Goal: Understand process/instructions

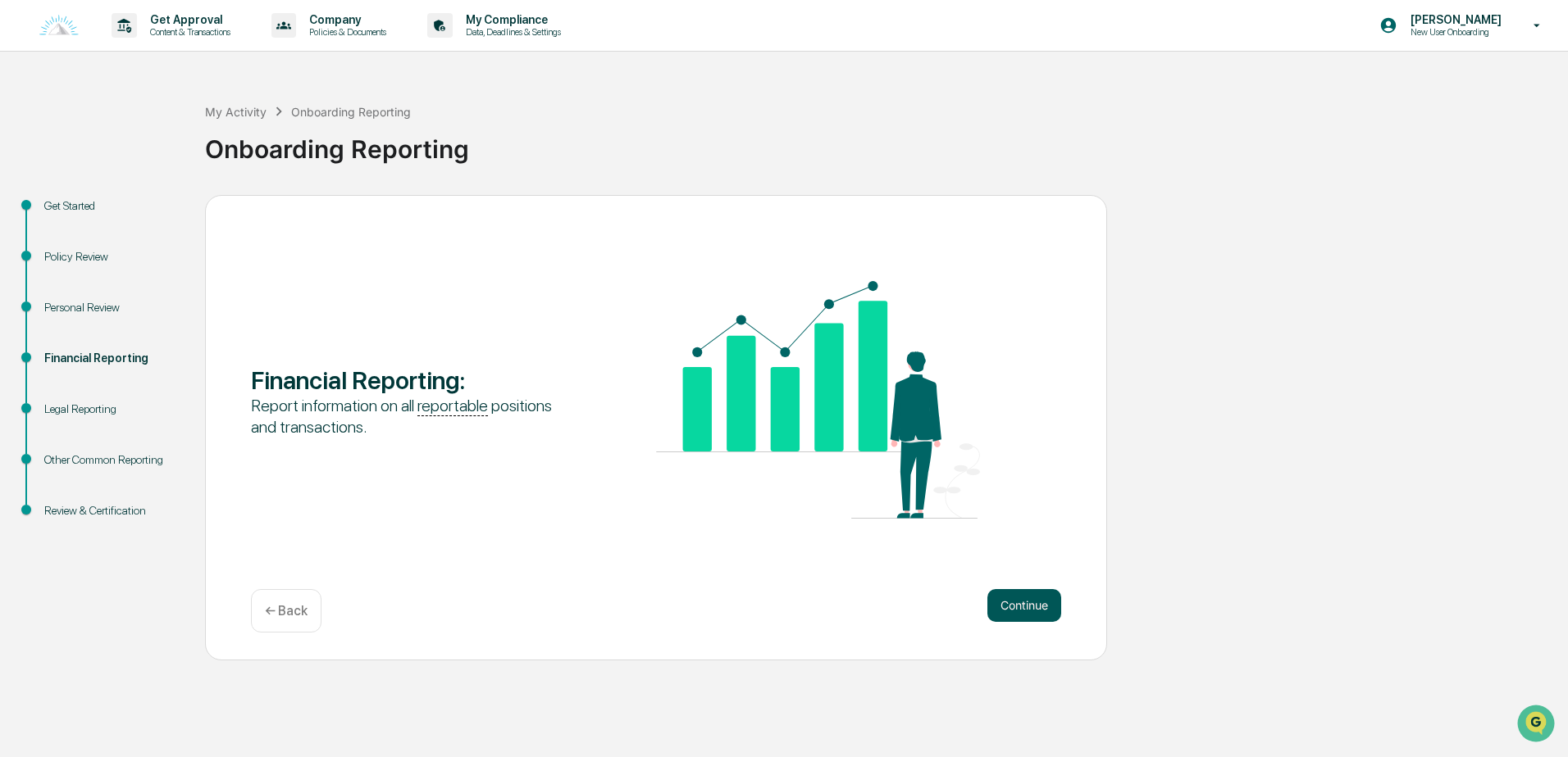
click at [1036, 593] on button "Continue" at bounding box center [1024, 606] width 74 height 33
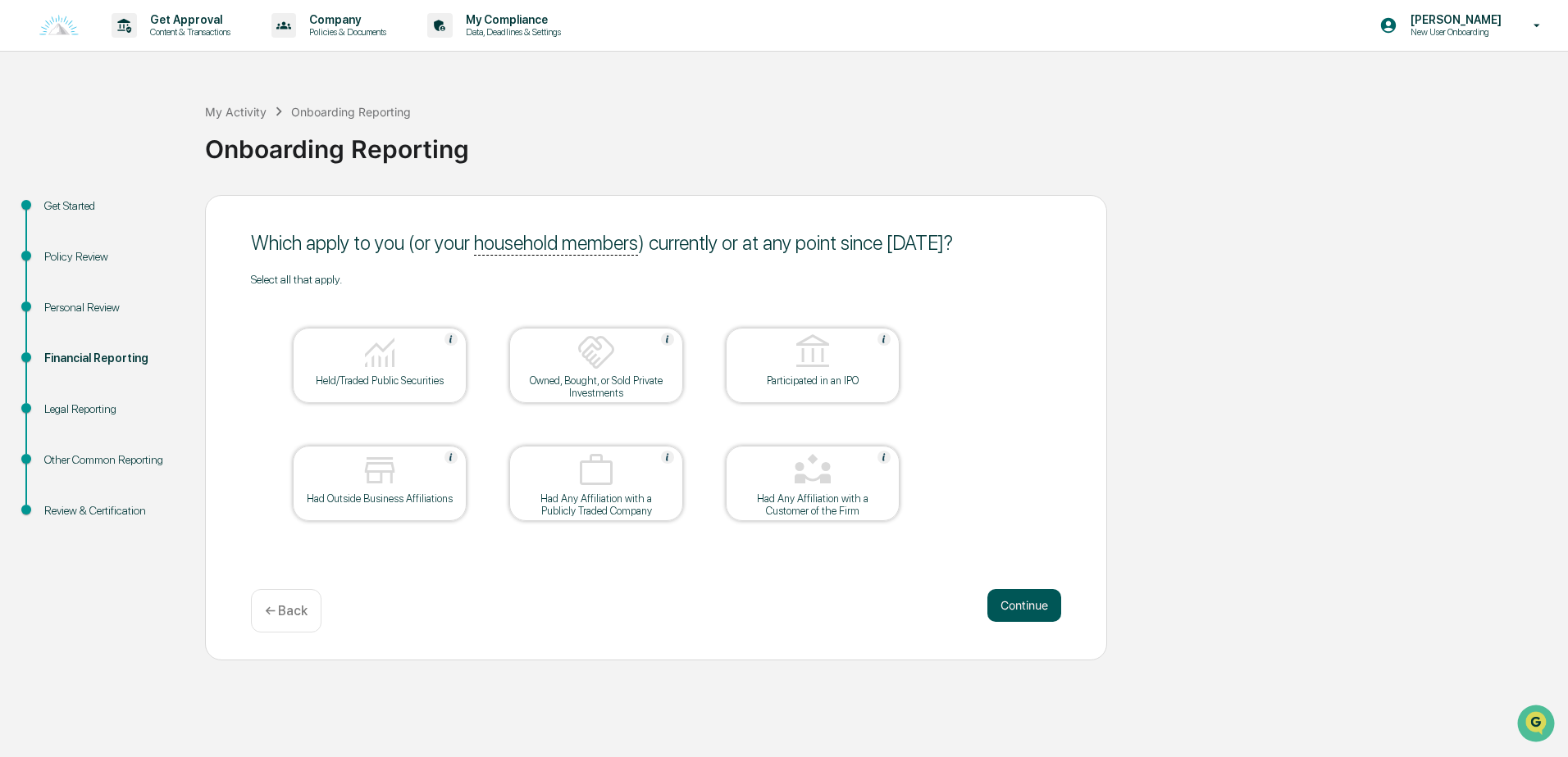
click at [1021, 611] on button "Continue" at bounding box center [1024, 606] width 74 height 33
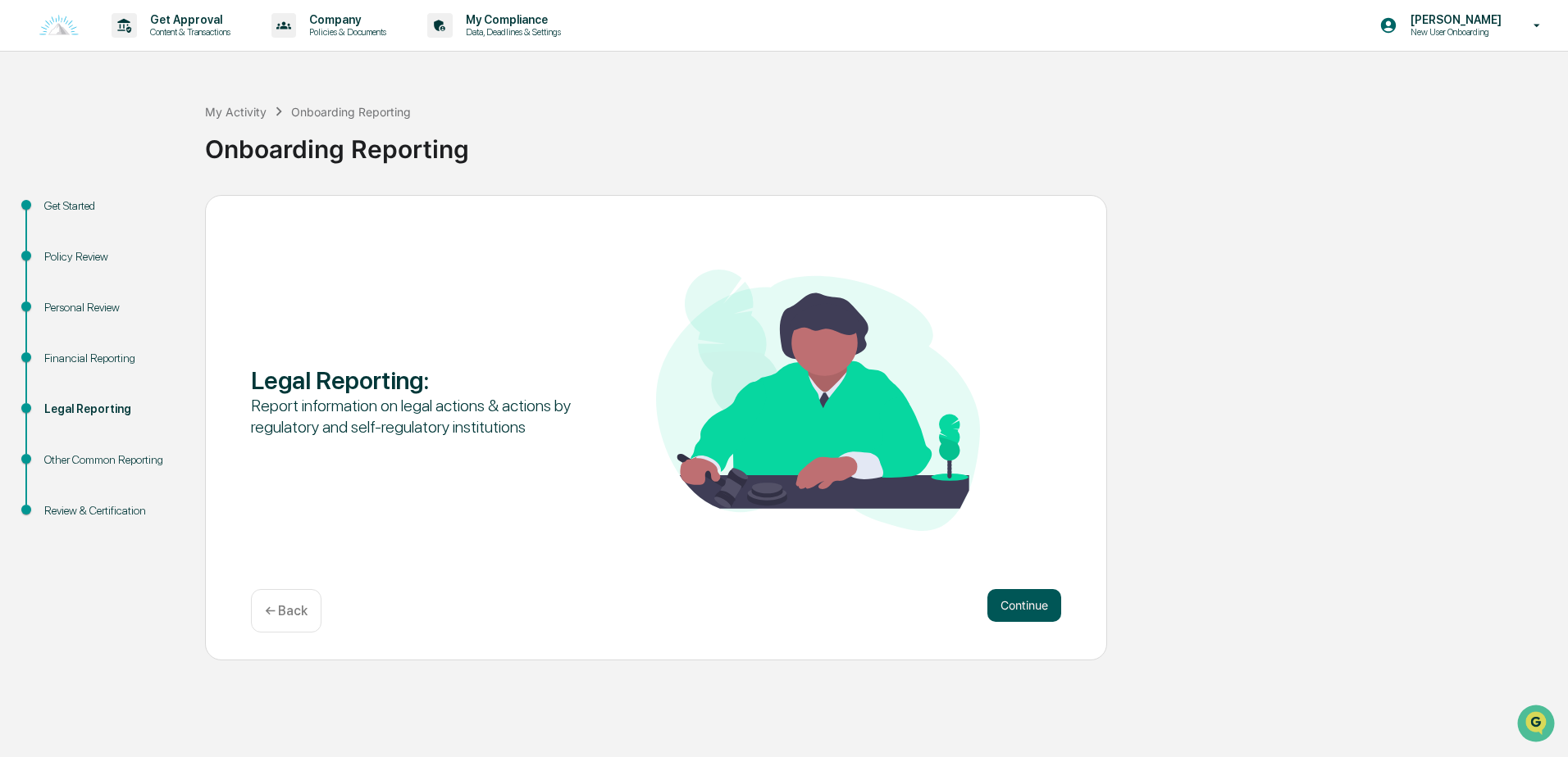
click at [998, 605] on button "Continue" at bounding box center [1024, 606] width 74 height 33
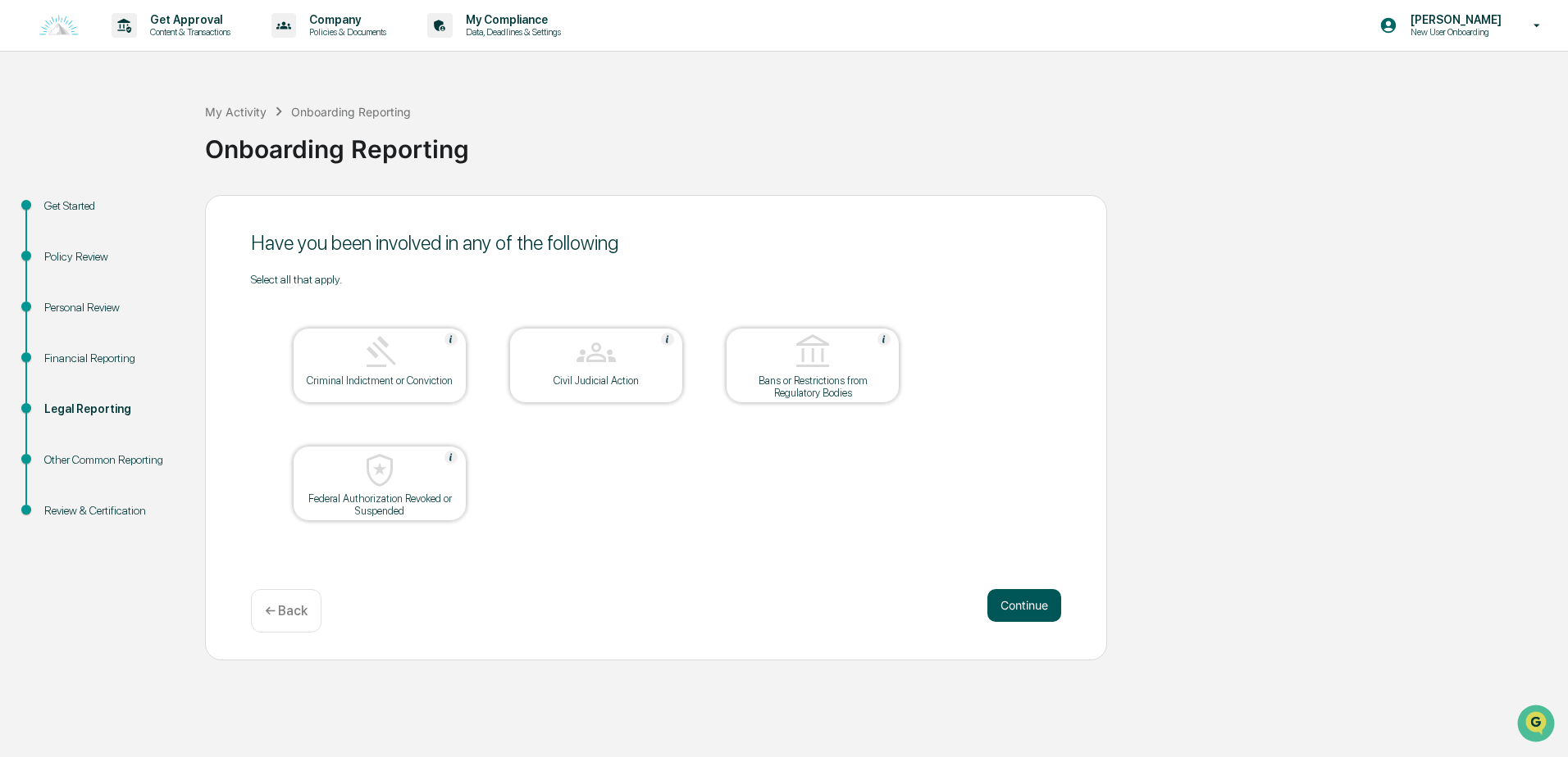
click at [1026, 601] on button "Continue" at bounding box center [1024, 606] width 74 height 33
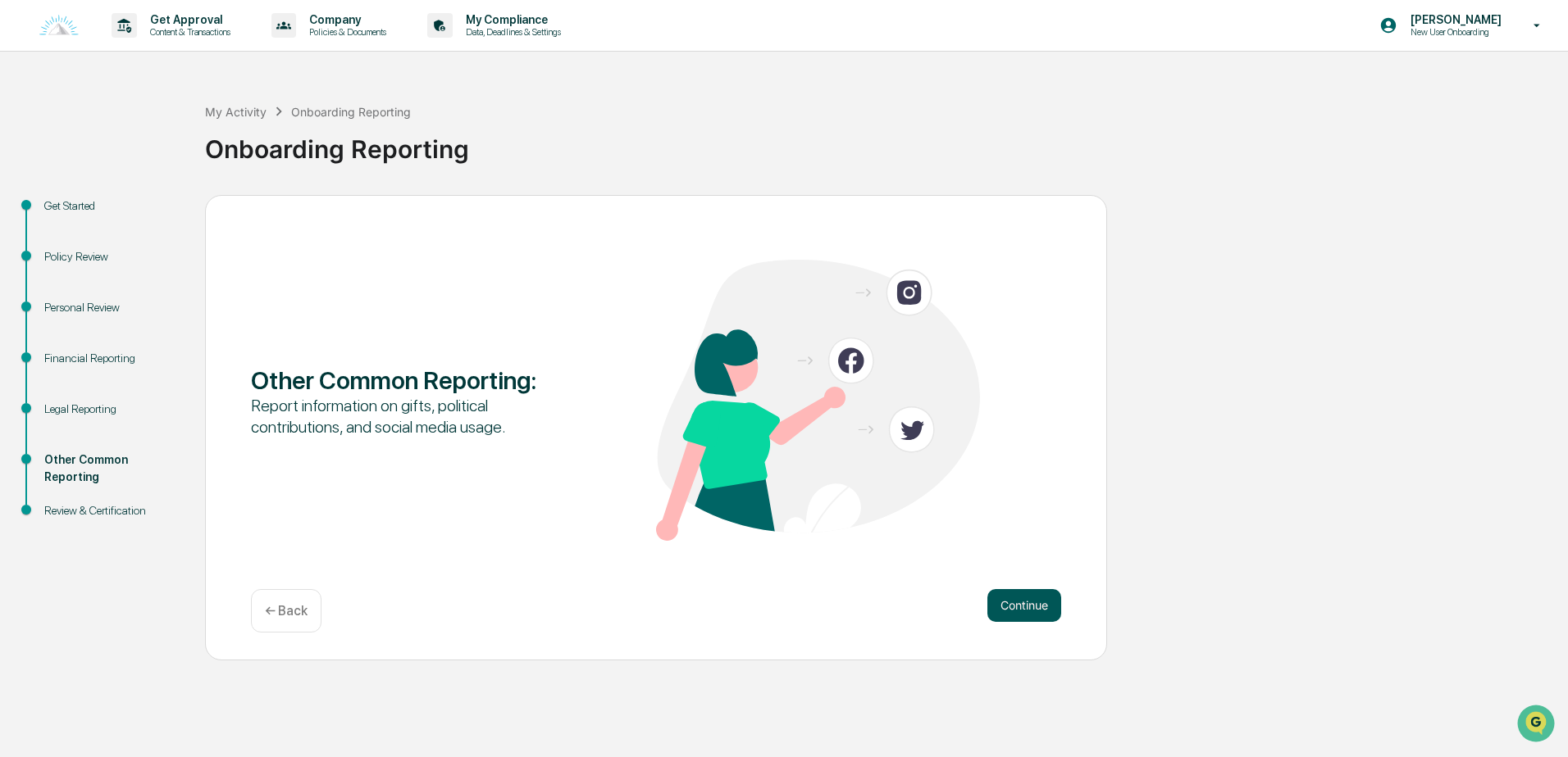
click at [1011, 601] on button "Continue" at bounding box center [1024, 606] width 74 height 33
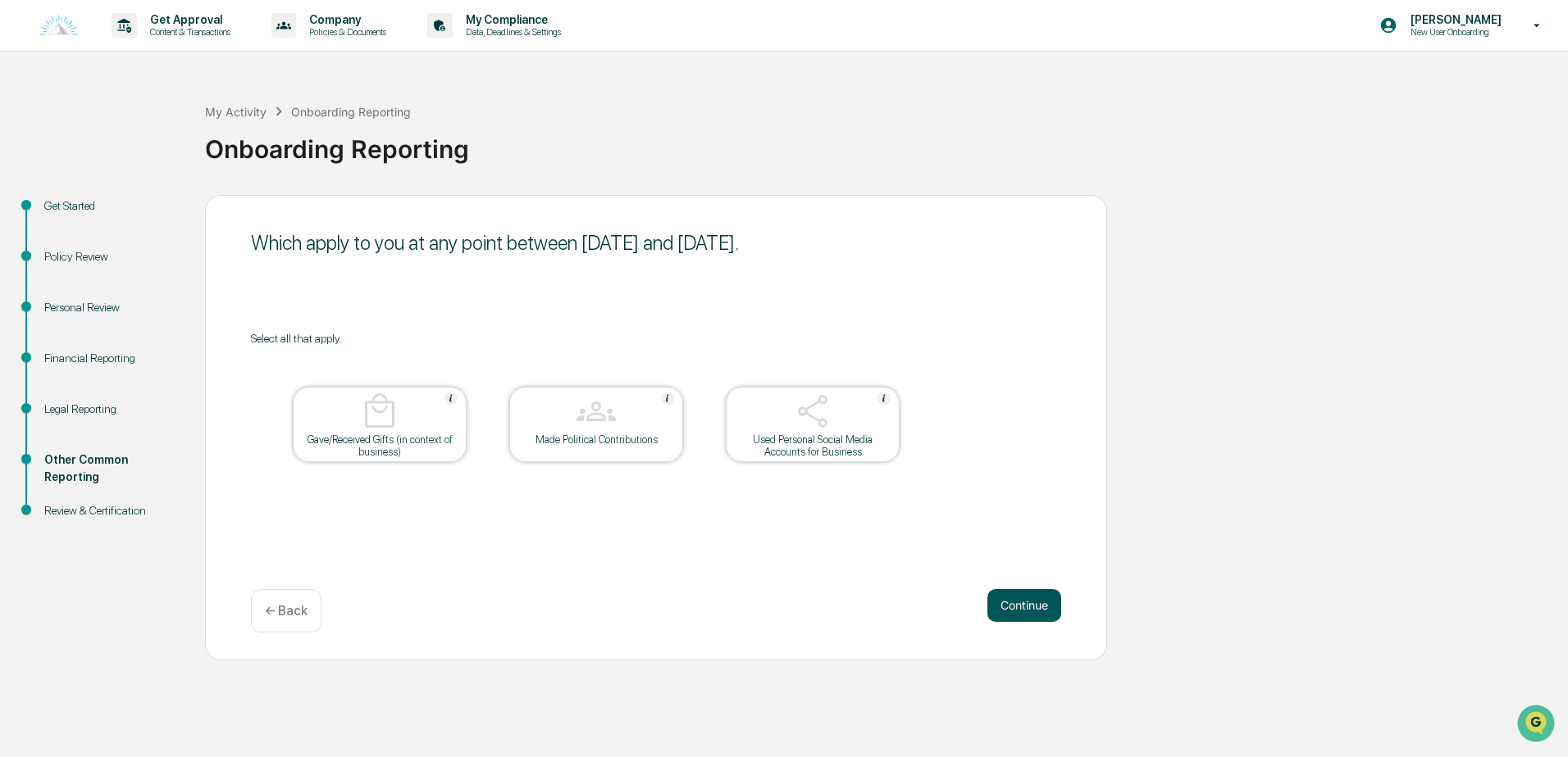
click at [1010, 600] on button "Continue" at bounding box center [1024, 606] width 74 height 33
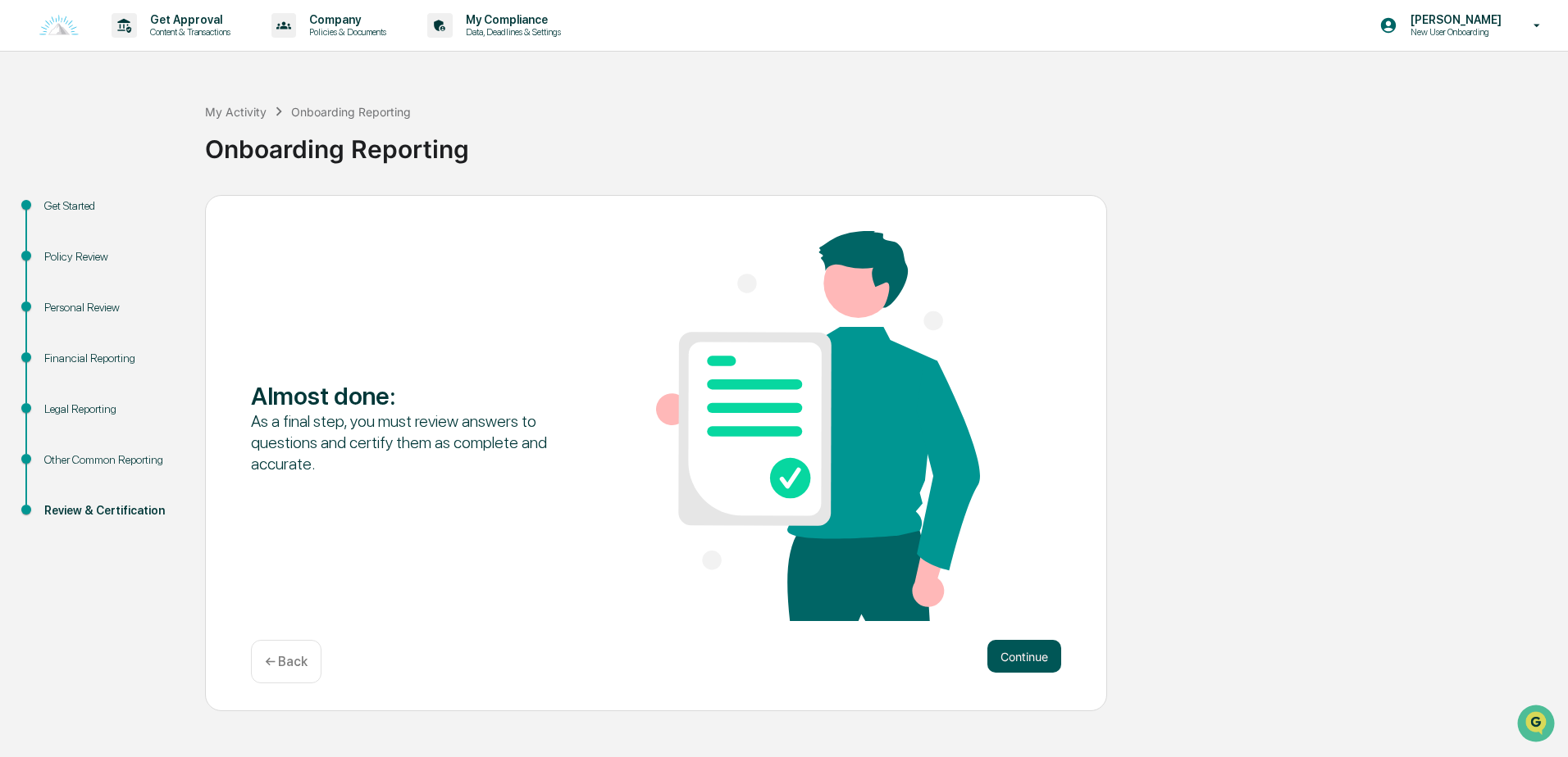
click at [1016, 653] on button "Continue" at bounding box center [1024, 656] width 74 height 33
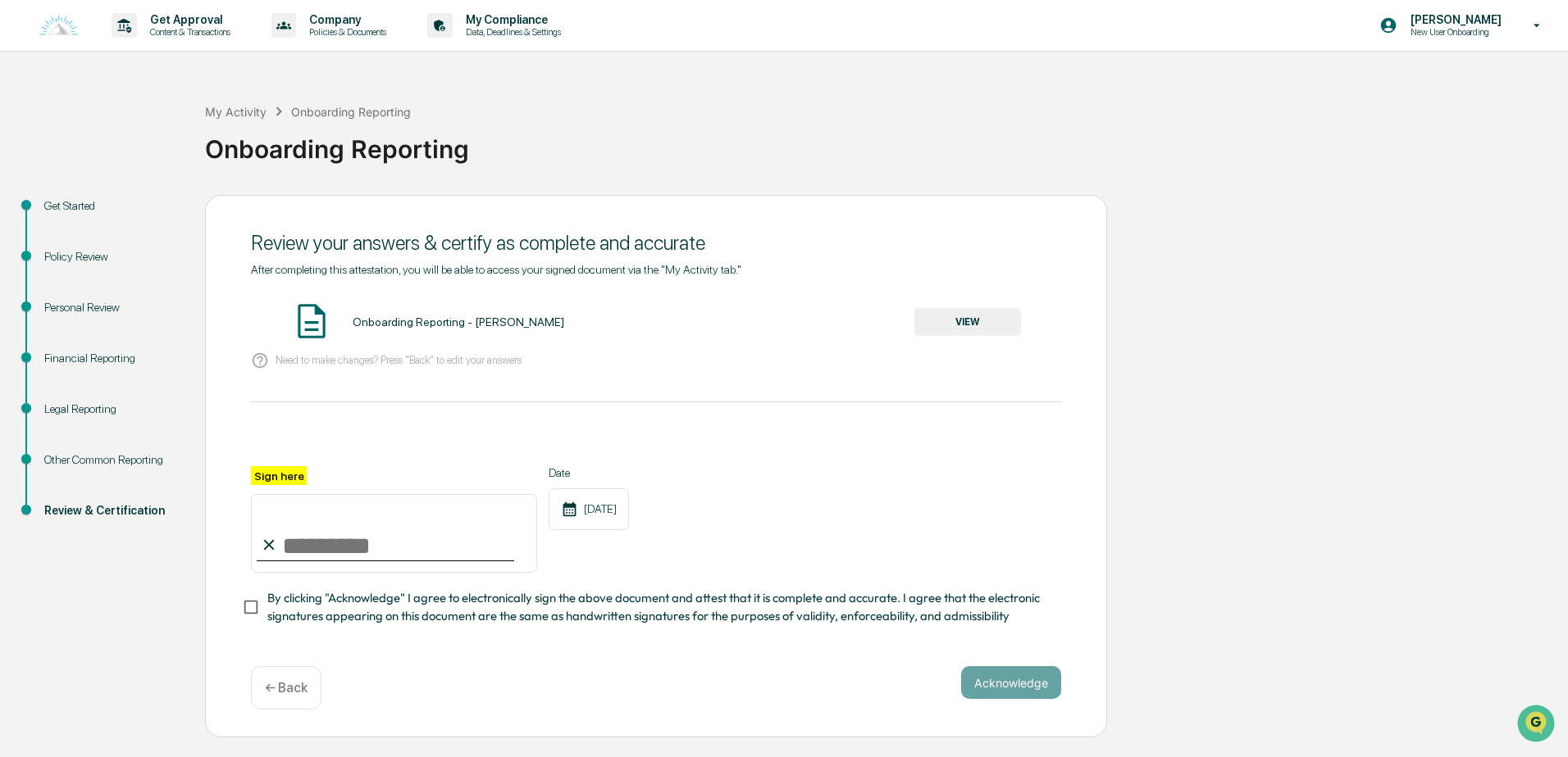
click at [942, 318] on button "VIEW" at bounding box center [967, 322] width 106 height 28
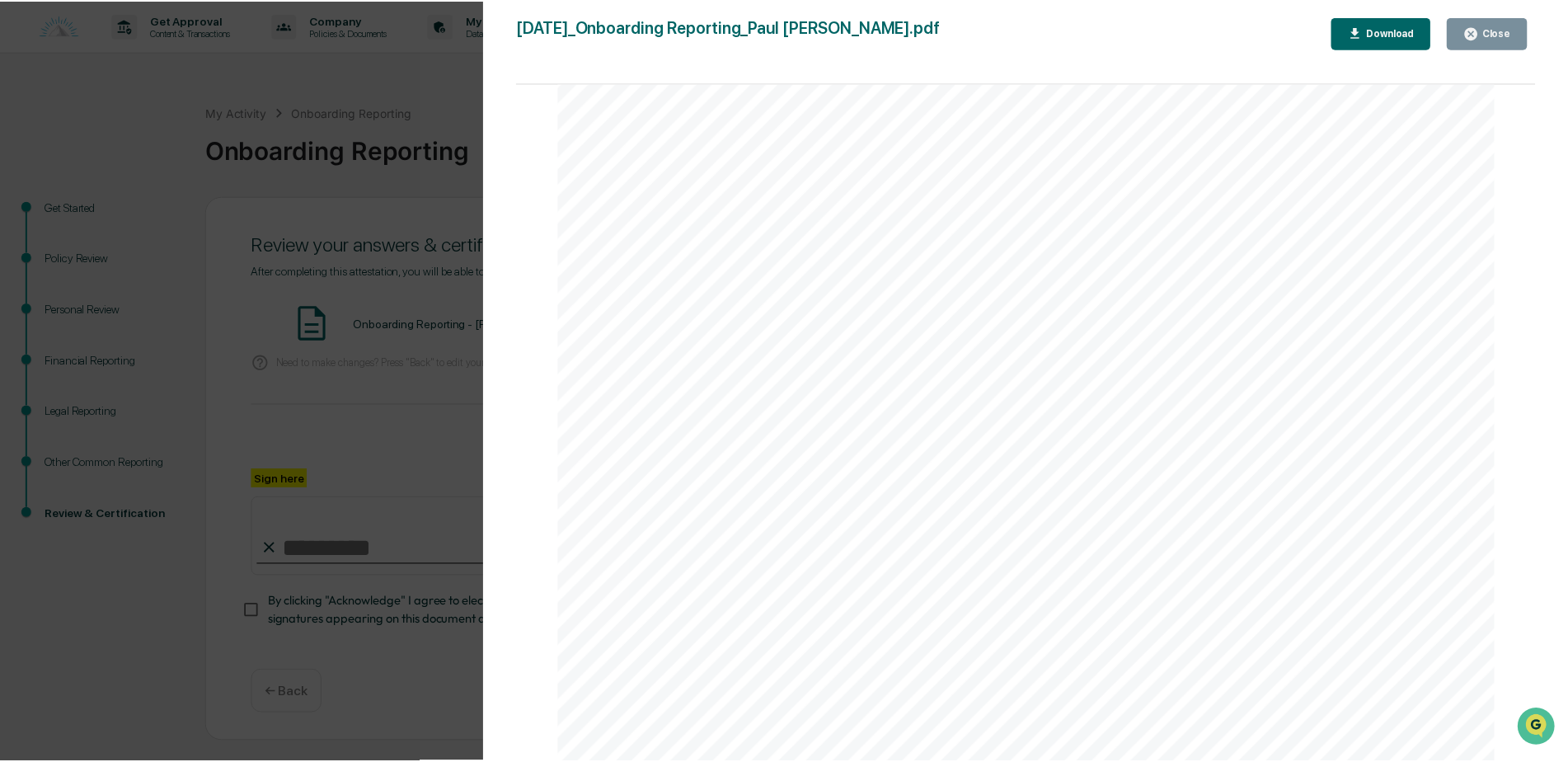
scroll to position [4855, 0]
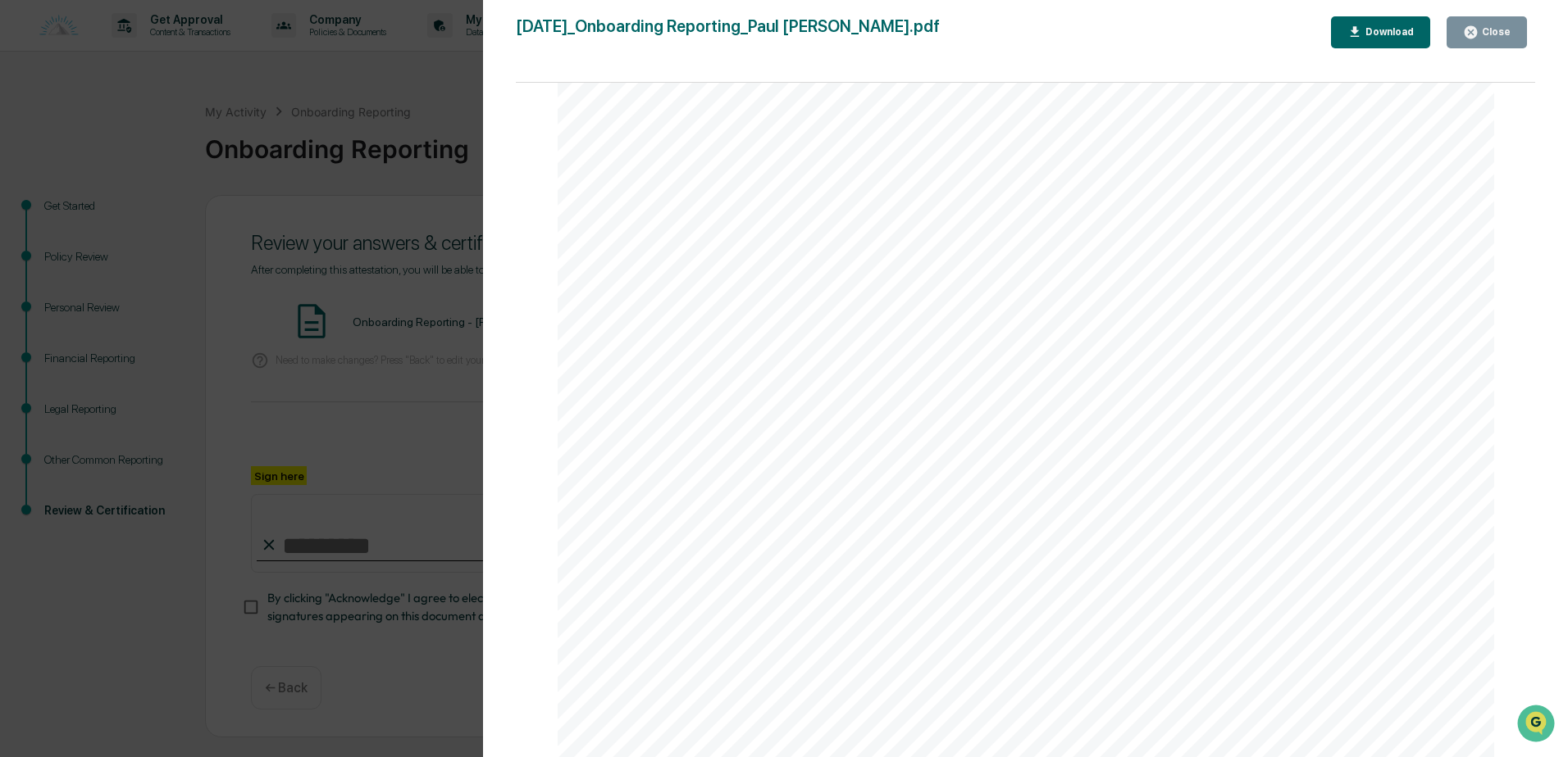
click at [1476, 27] on icon "button" at bounding box center [1470, 32] width 13 height 13
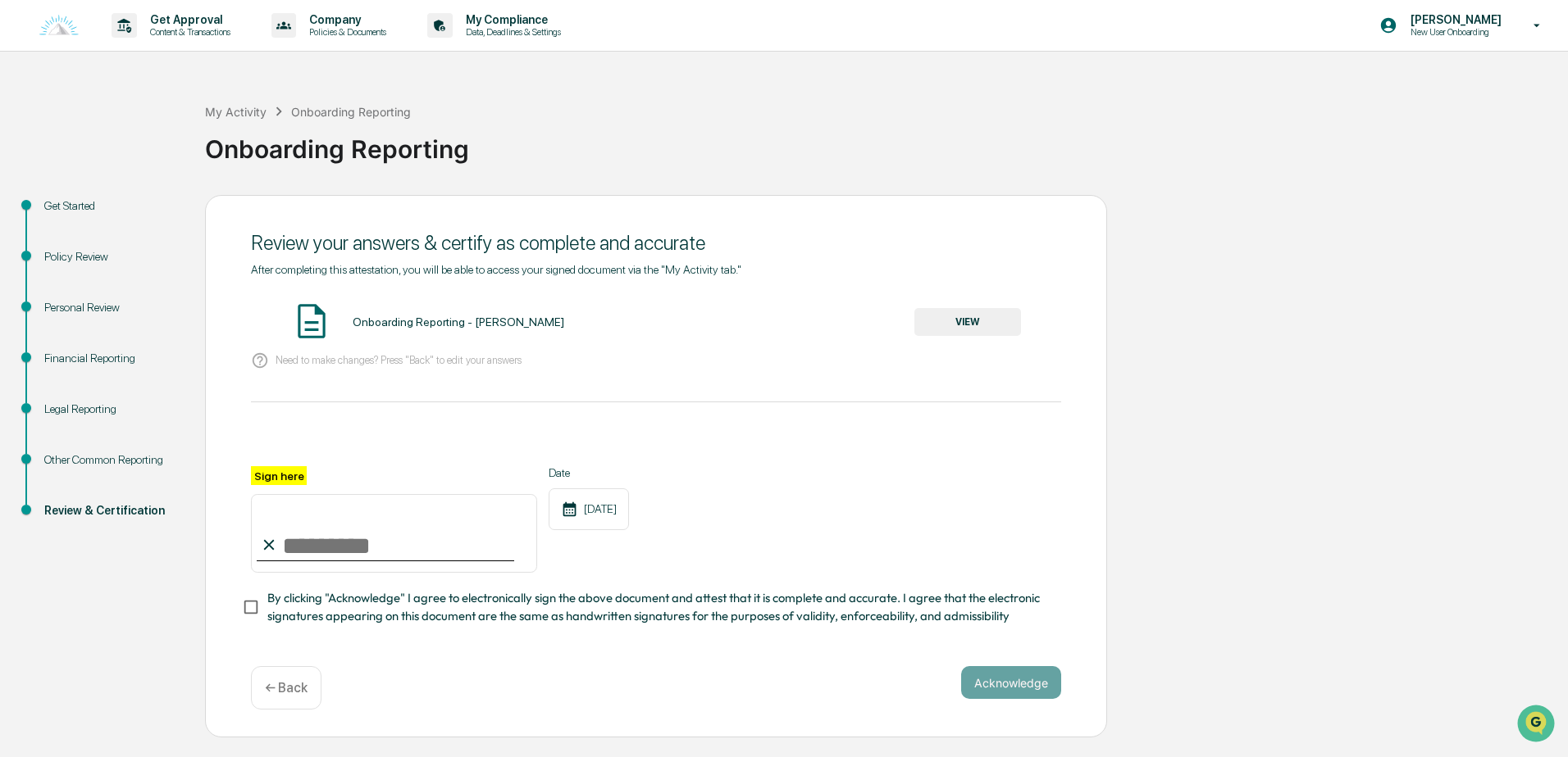
click at [366, 551] on input "Sign here" at bounding box center [394, 533] width 286 height 78
type input "**********"
click at [999, 685] on button "Acknowledge" at bounding box center [1011, 683] width 100 height 33
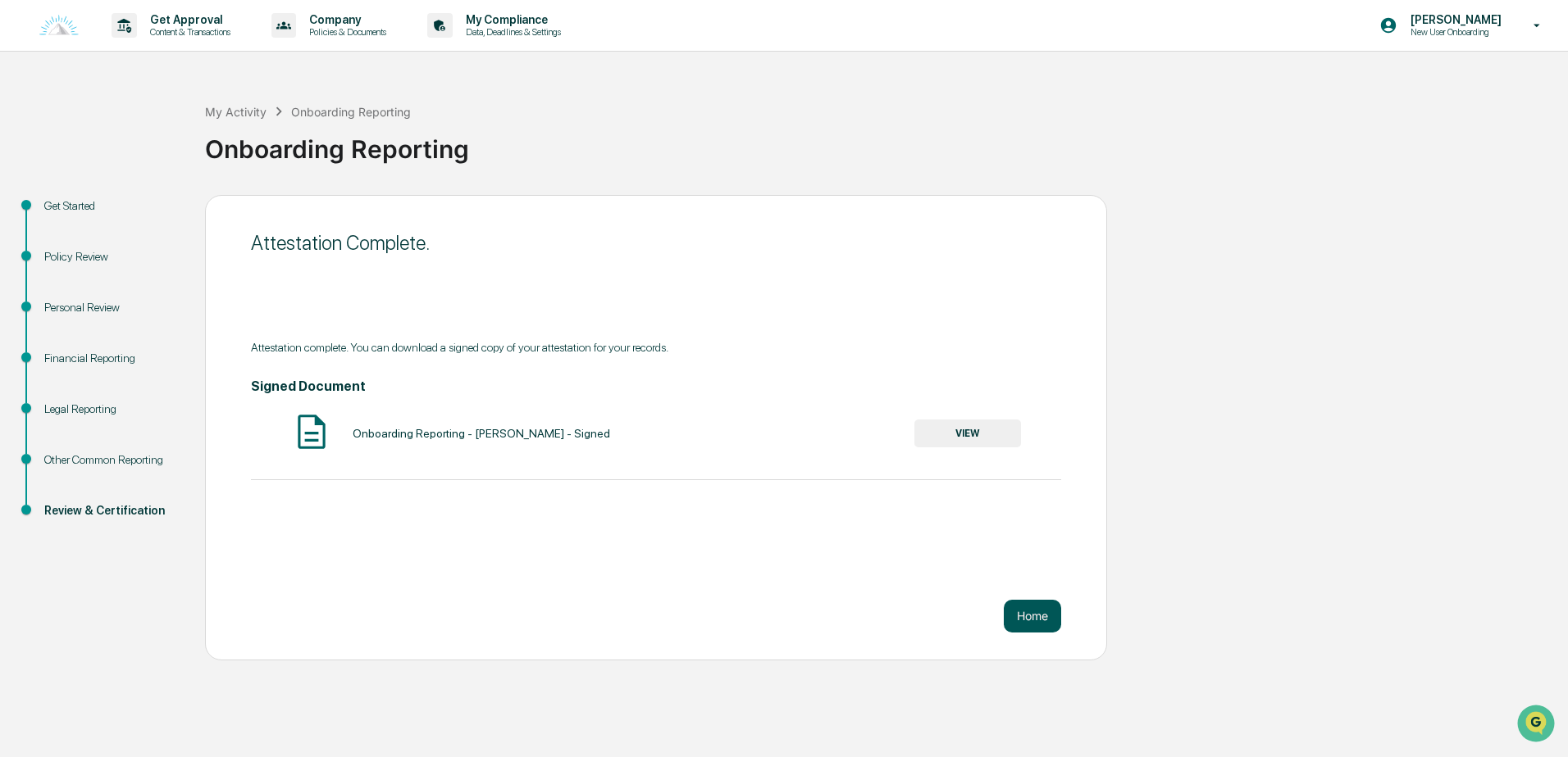
click at [1038, 622] on button "Home" at bounding box center [1032, 617] width 57 height 33
